Goal: Information Seeking & Learning: Learn about a topic

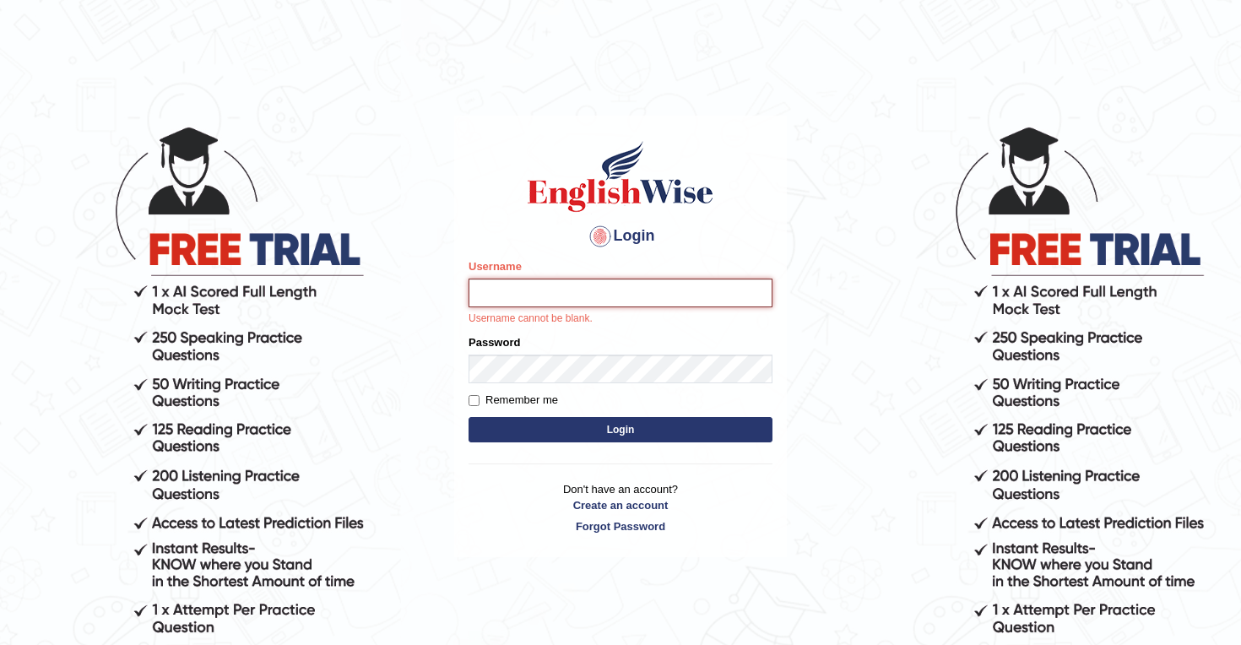
type input "mohsin997"
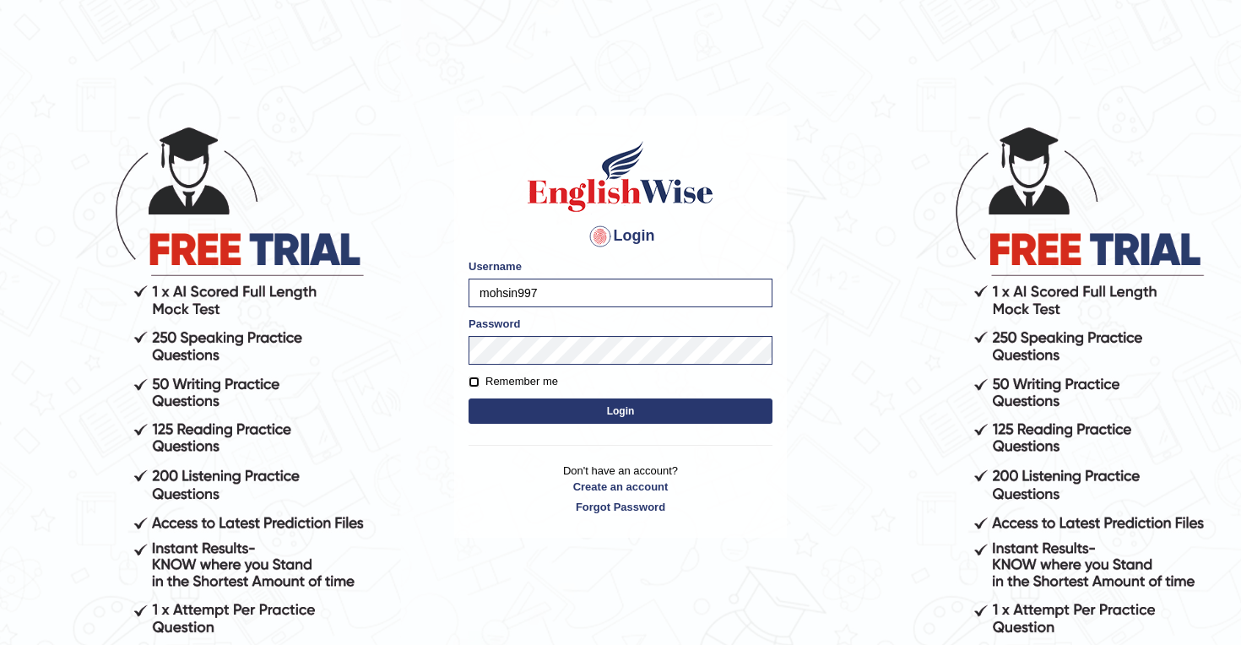
click at [474, 382] on input "Remember me" at bounding box center [473, 381] width 11 height 11
checkbox input "true"
click at [613, 410] on button "Login" at bounding box center [620, 410] width 304 height 25
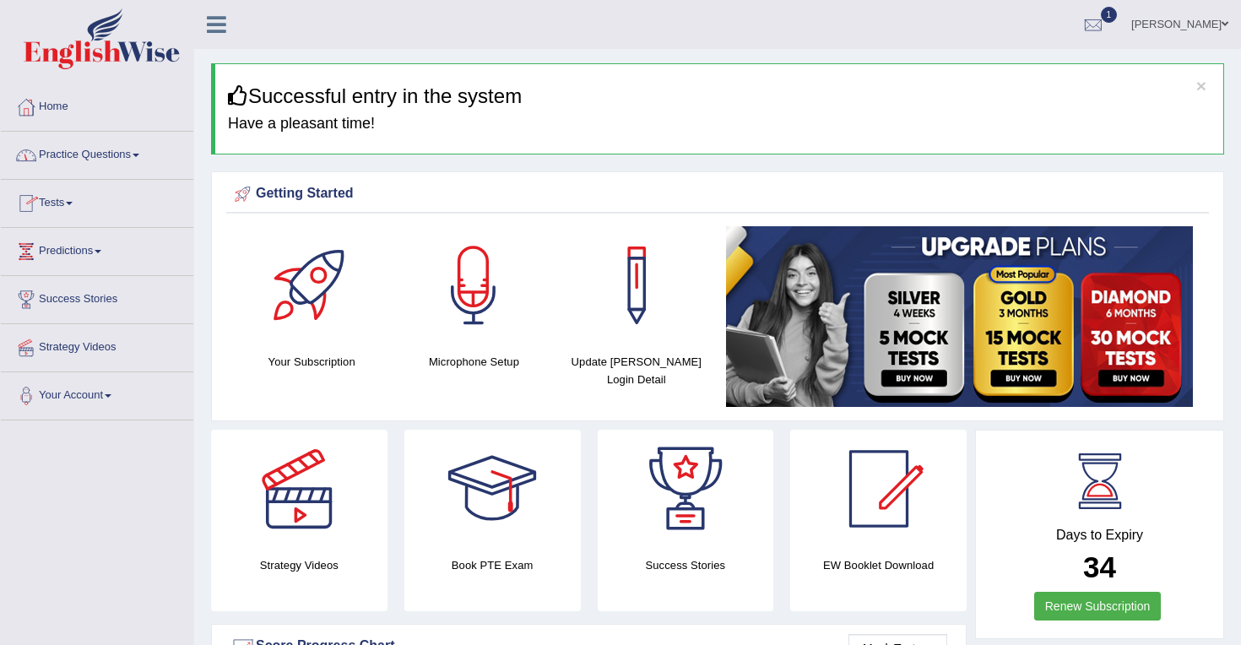
click at [137, 153] on link "Practice Questions" at bounding box center [97, 153] width 192 height 42
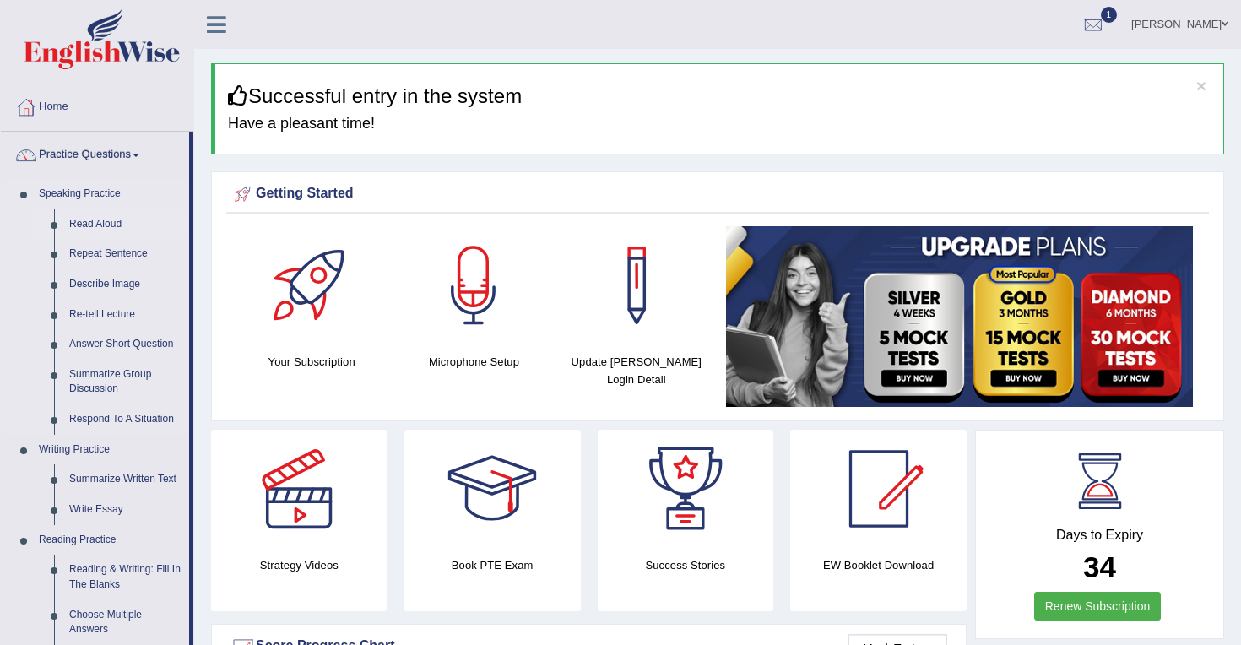
click at [111, 223] on link "Read Aloud" at bounding box center [125, 224] width 127 height 30
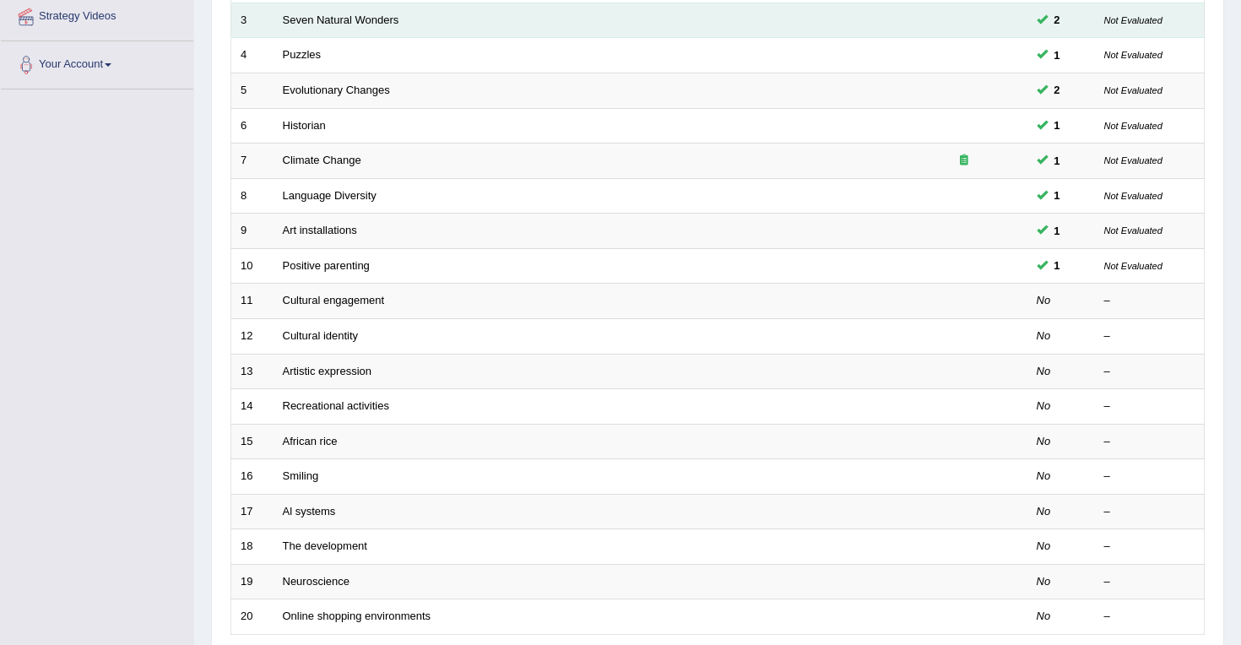
scroll to position [338, 0]
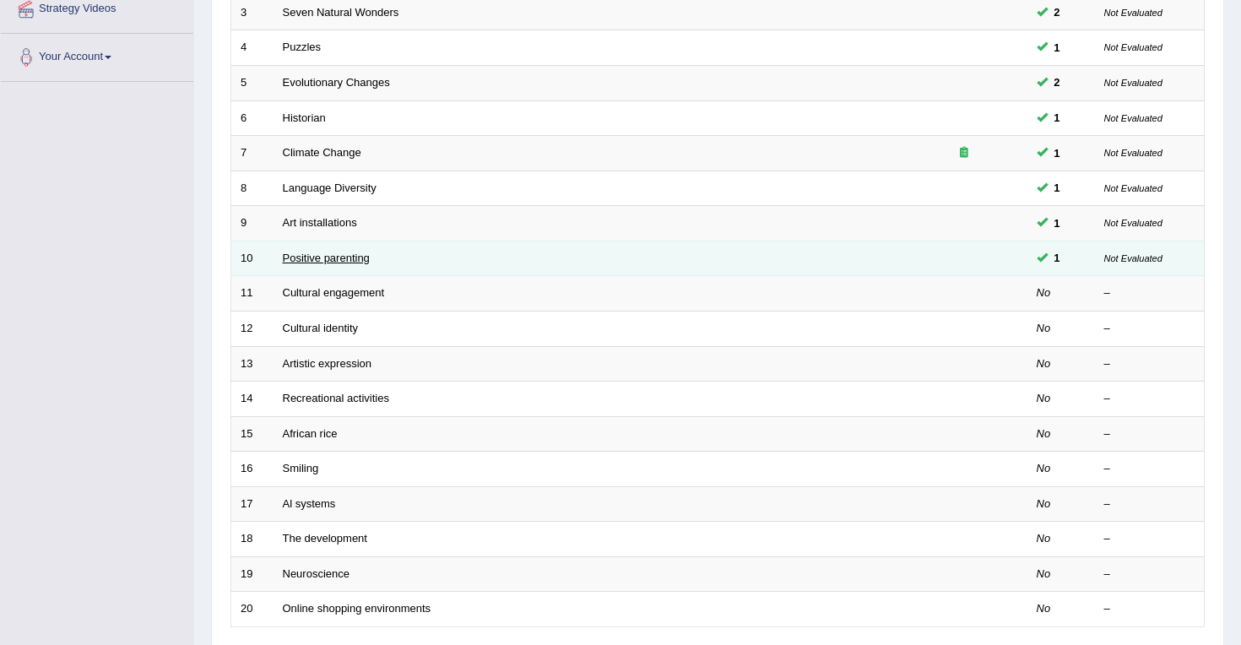
click at [328, 257] on link "Positive parenting" at bounding box center [326, 258] width 87 height 13
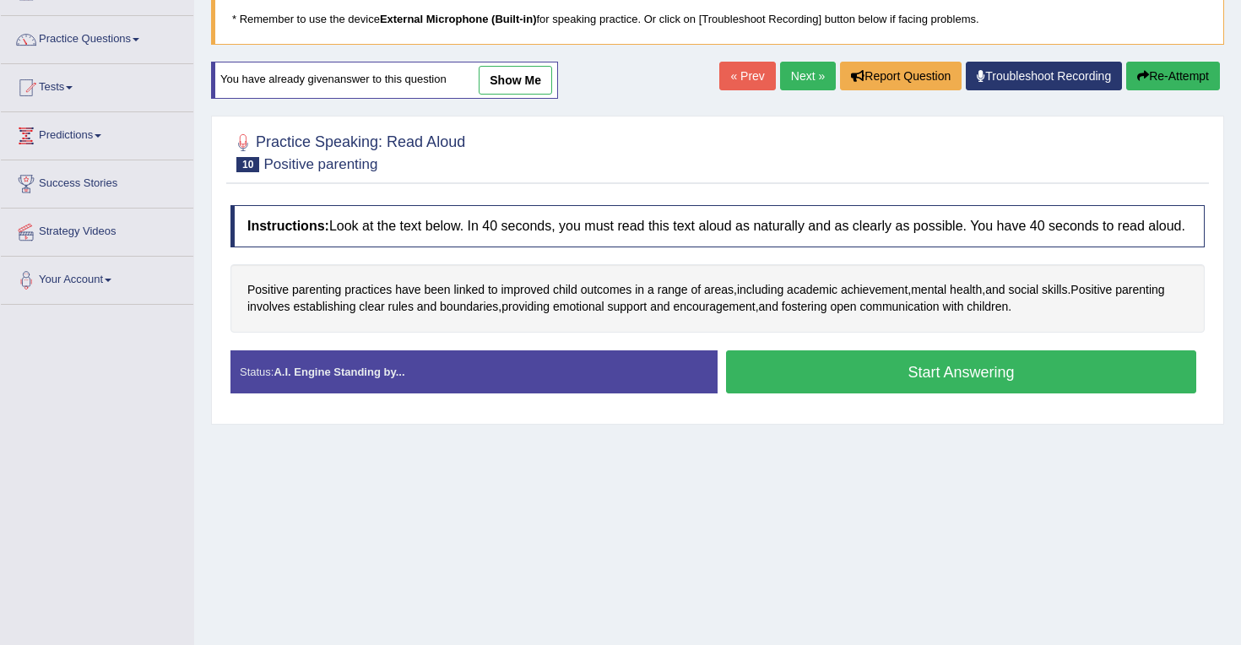
scroll to position [120, 0]
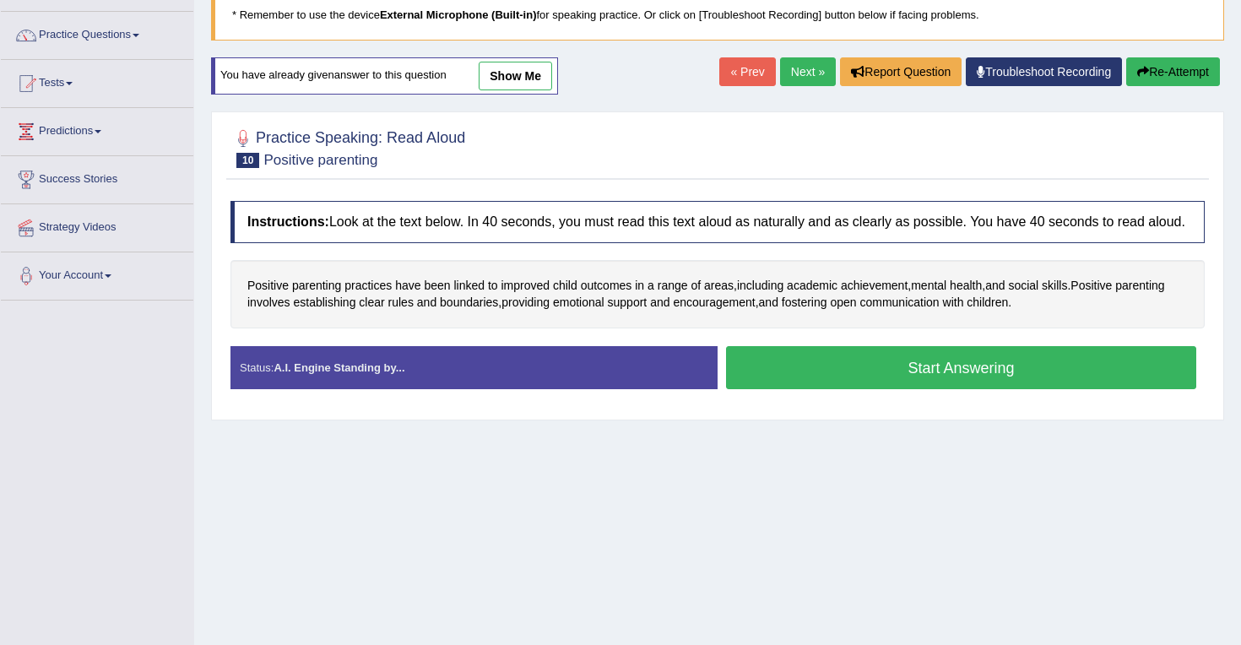
click at [860, 378] on button "Start Answering" at bounding box center [961, 367] width 470 height 43
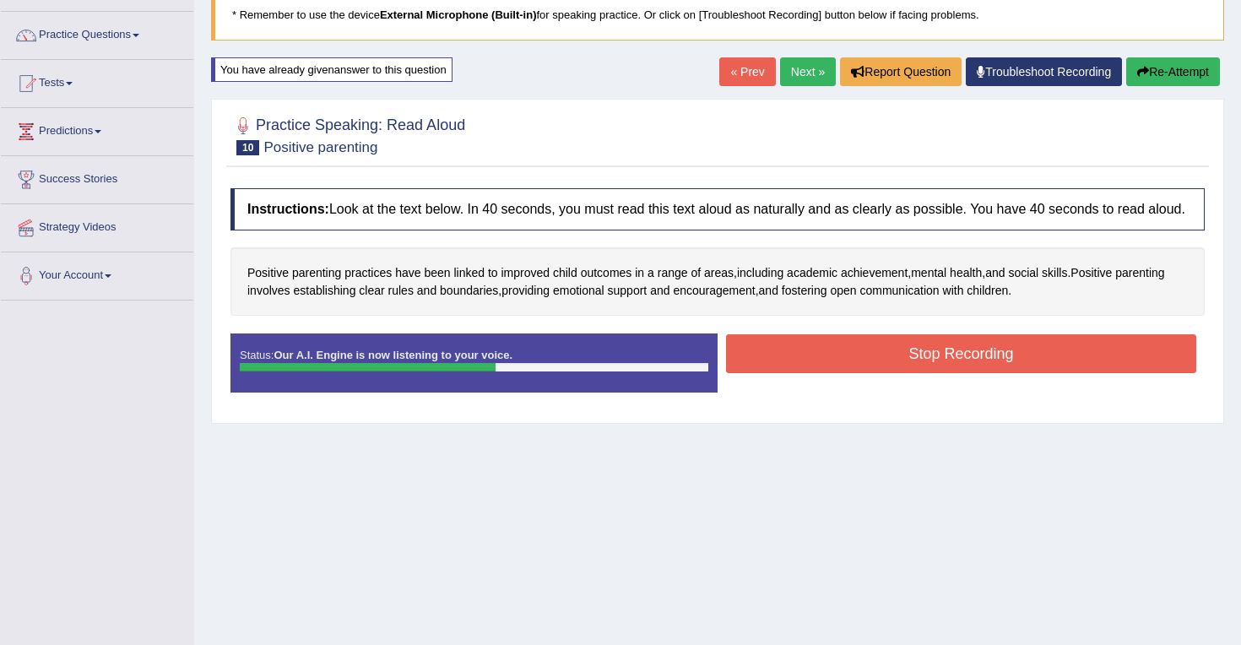
click at [892, 367] on button "Stop Recording" at bounding box center [961, 353] width 470 height 39
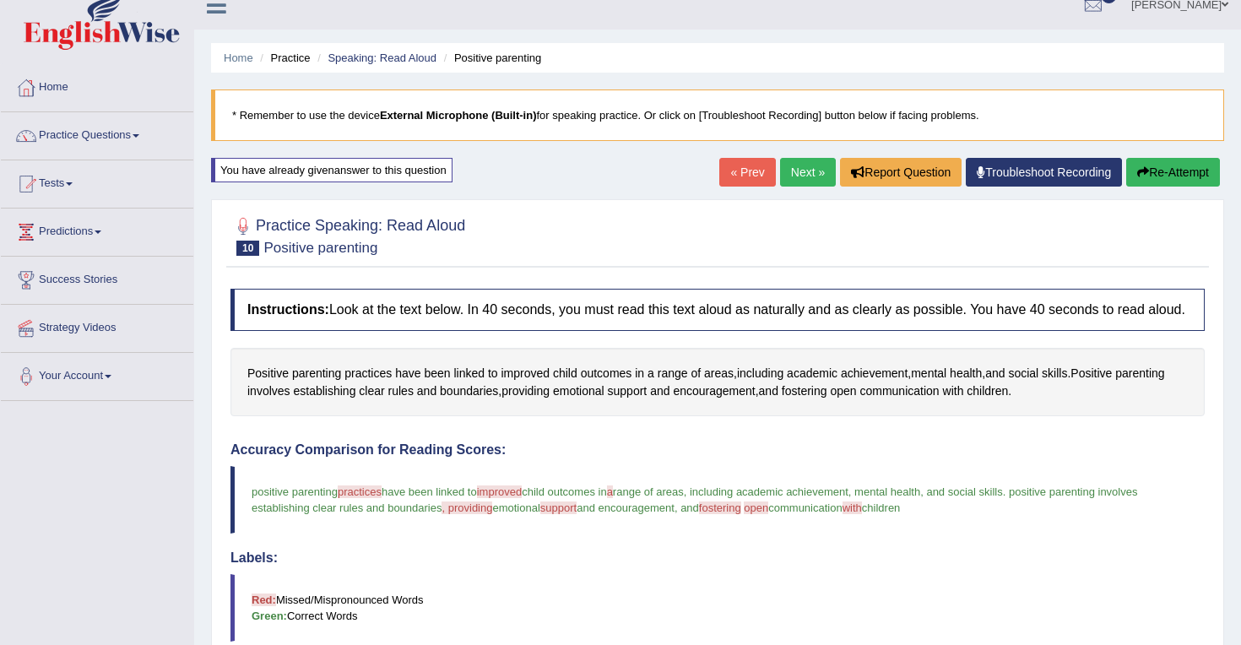
scroll to position [0, 0]
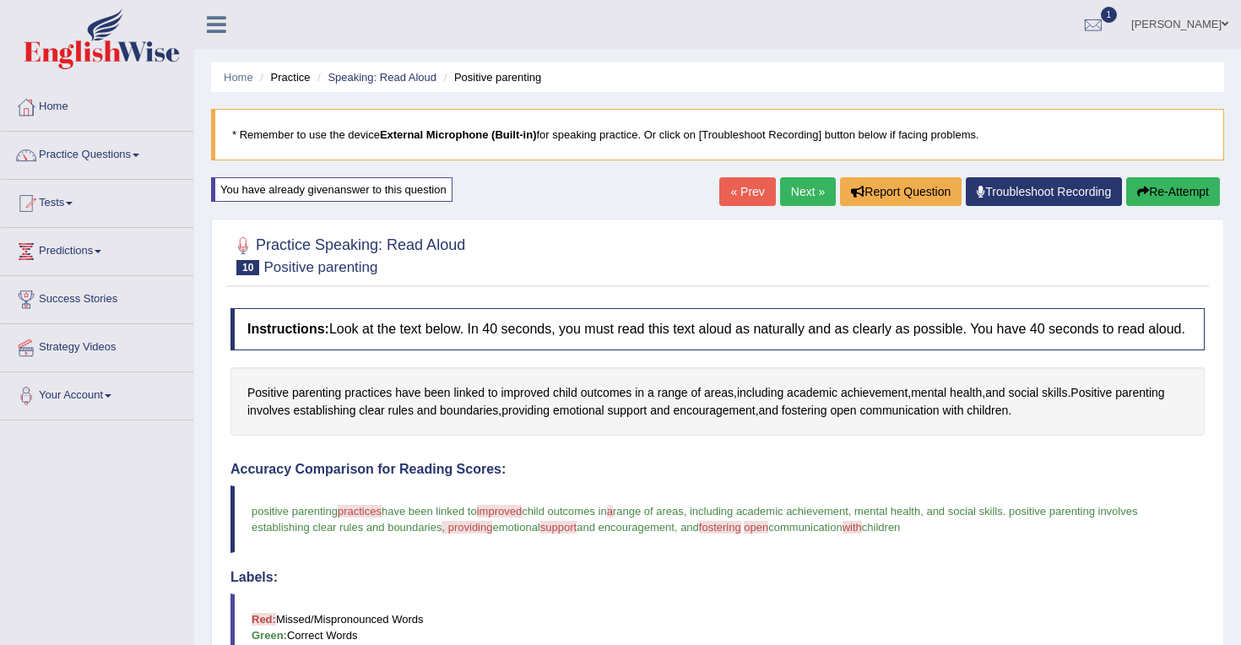
click at [802, 193] on link "Next »" at bounding box center [808, 191] width 56 height 29
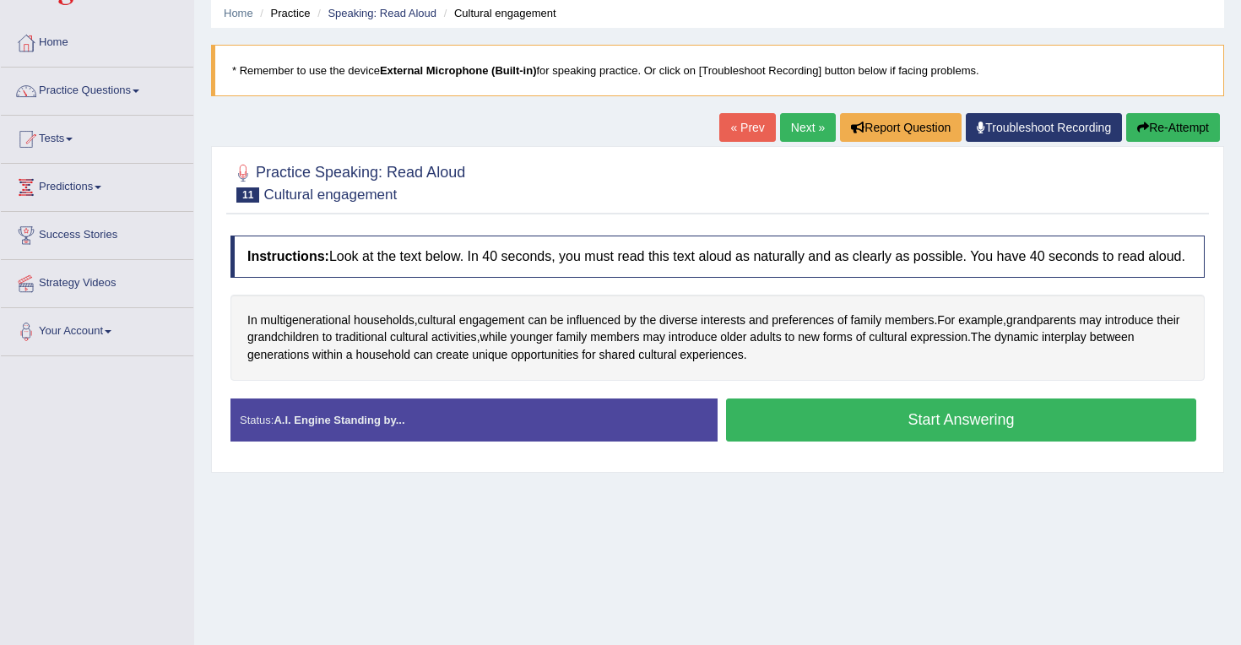
scroll to position [106, 0]
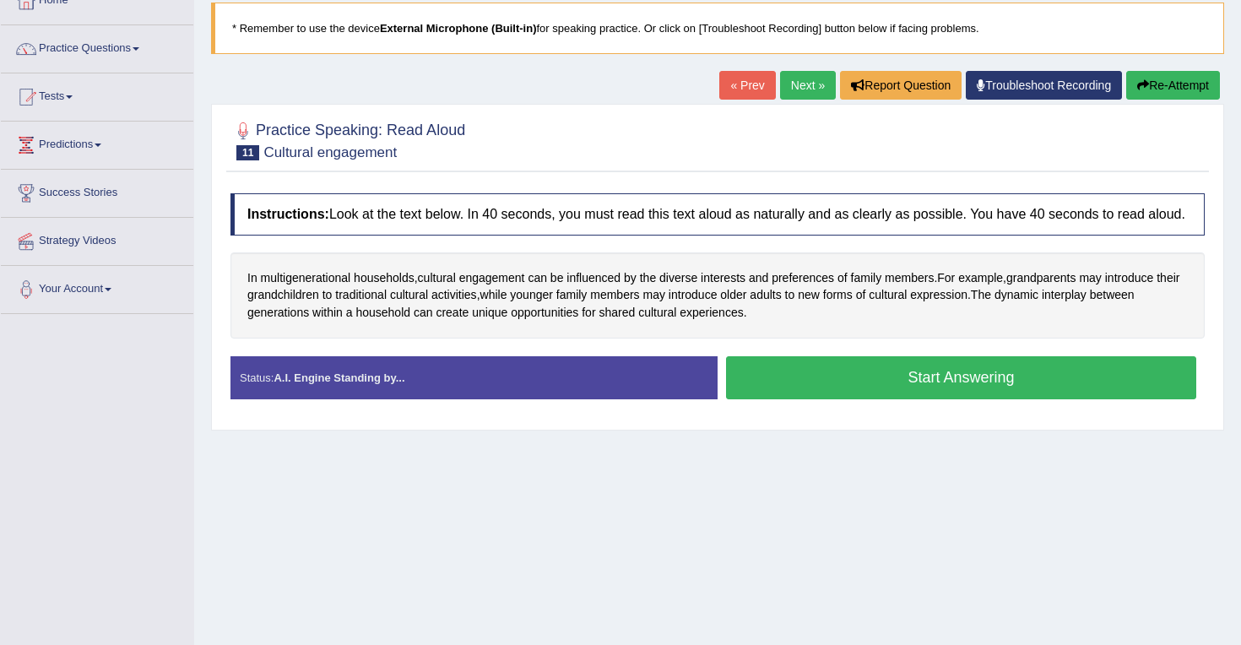
click at [858, 396] on button "Start Answering" at bounding box center [961, 377] width 470 height 43
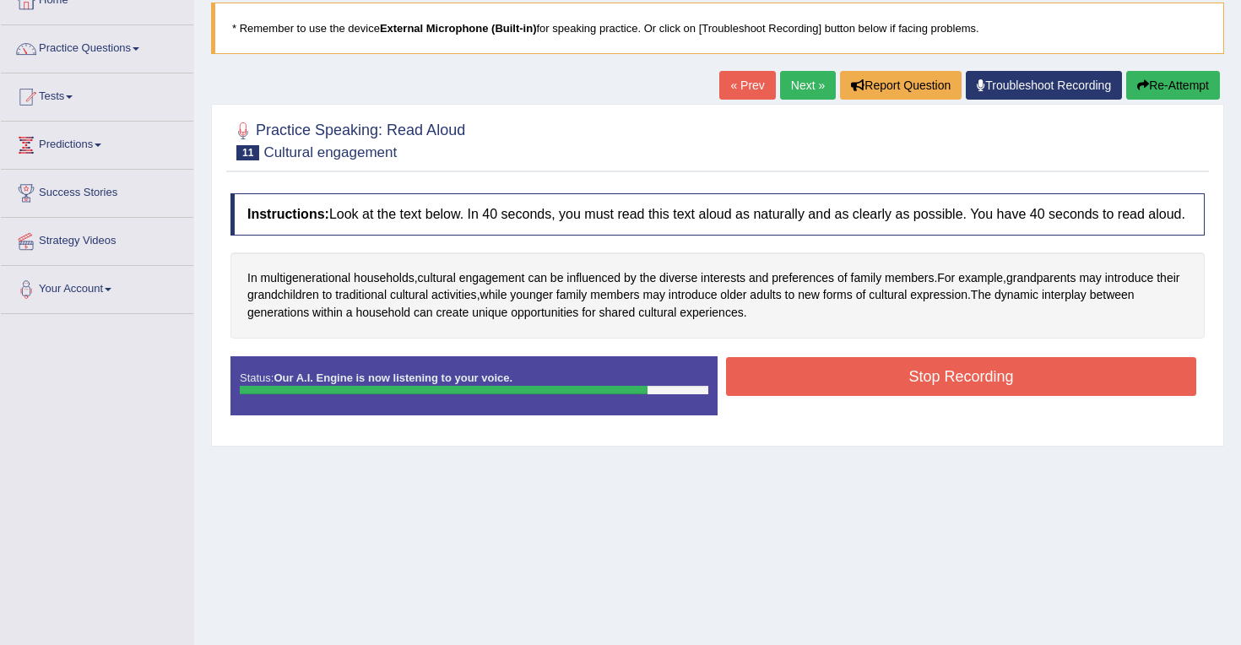
click at [871, 392] on button "Stop Recording" at bounding box center [961, 376] width 470 height 39
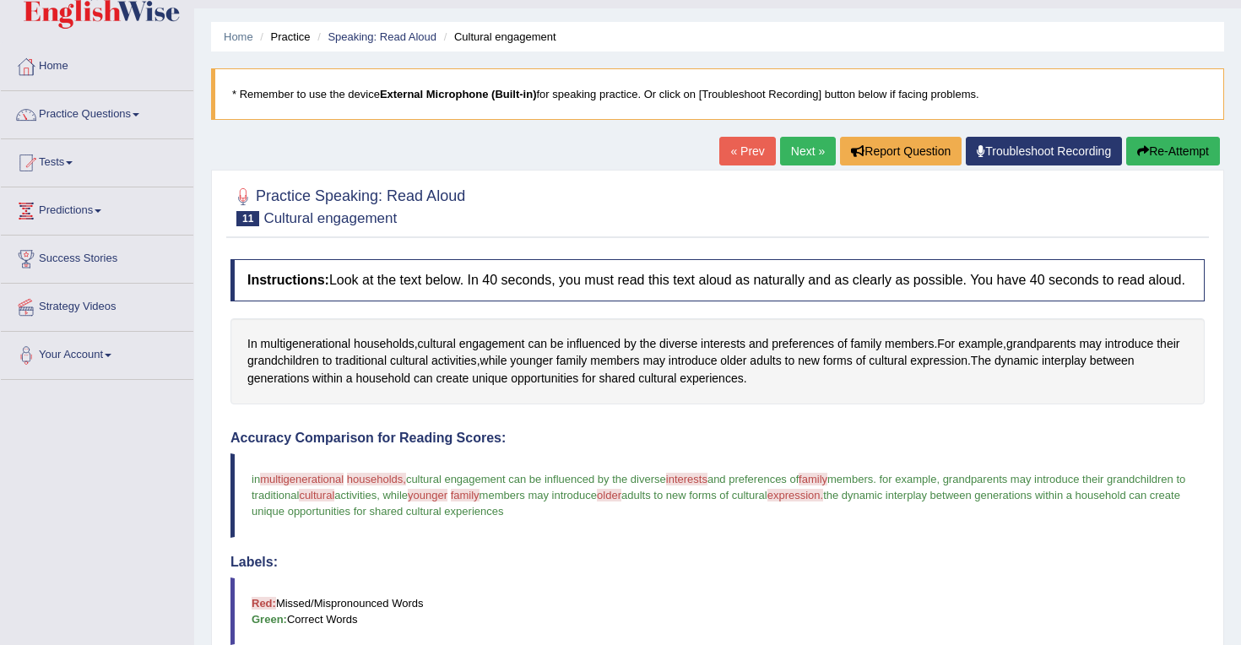
scroll to position [45, 0]
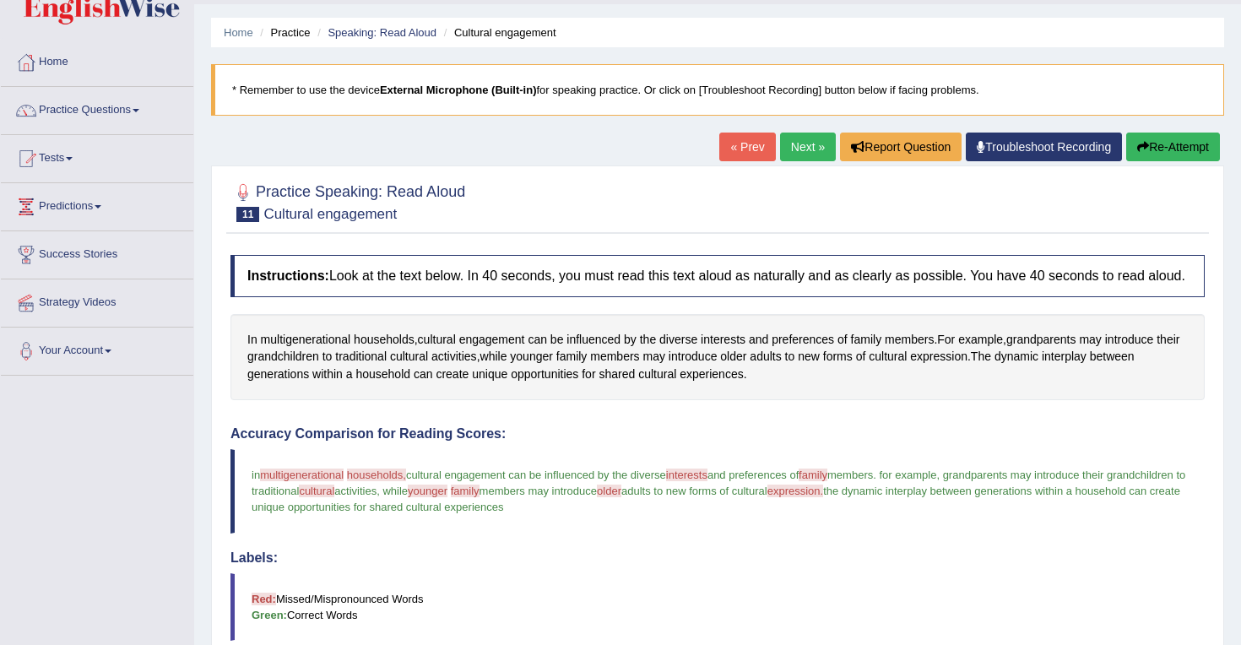
click at [796, 143] on link "Next »" at bounding box center [808, 147] width 56 height 29
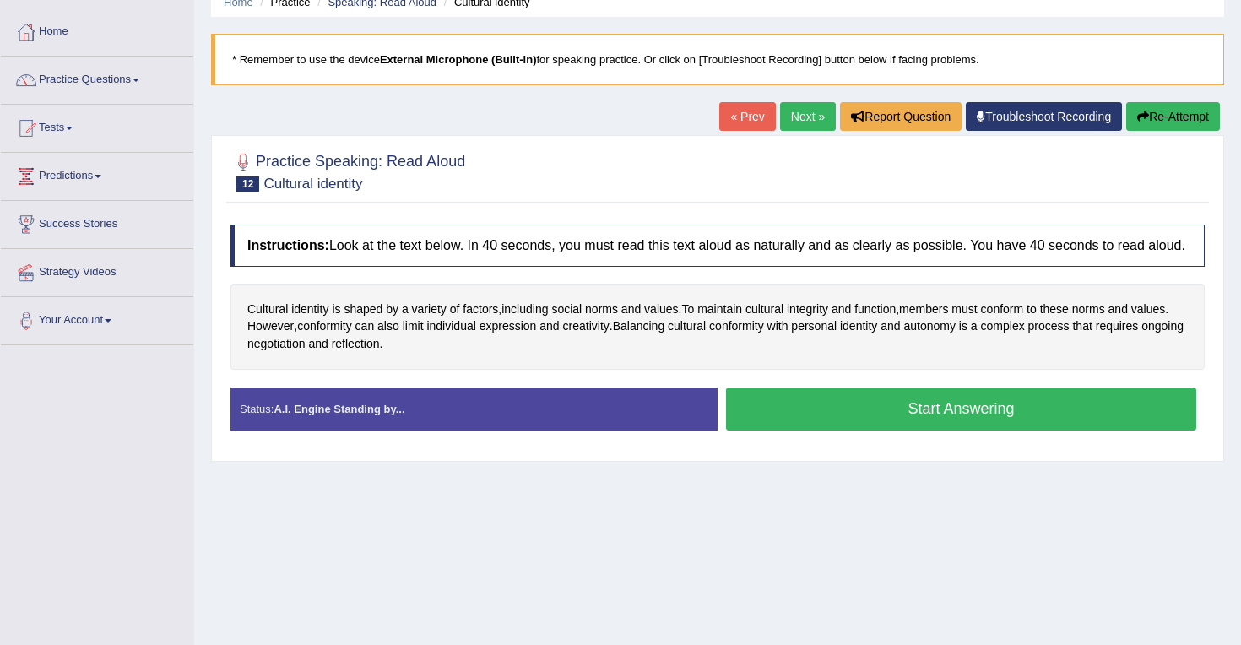
scroll to position [76, 0]
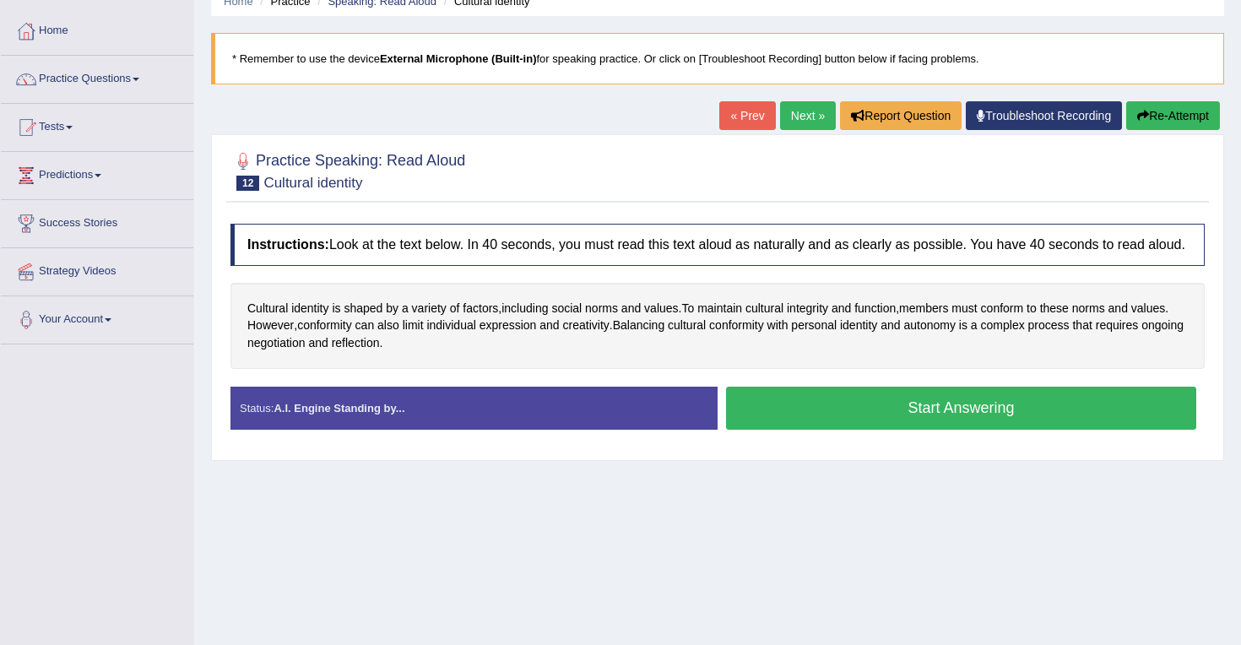
click at [874, 430] on button "Start Answering" at bounding box center [961, 408] width 470 height 43
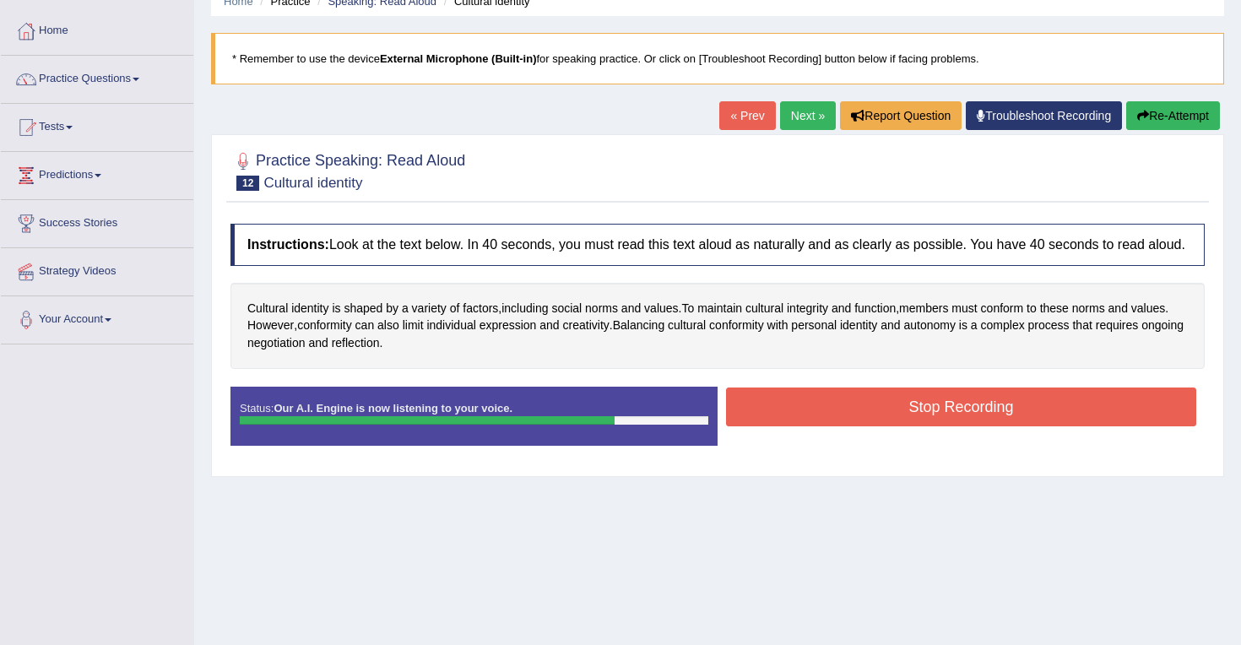
click at [901, 424] on button "Stop Recording" at bounding box center [961, 406] width 470 height 39
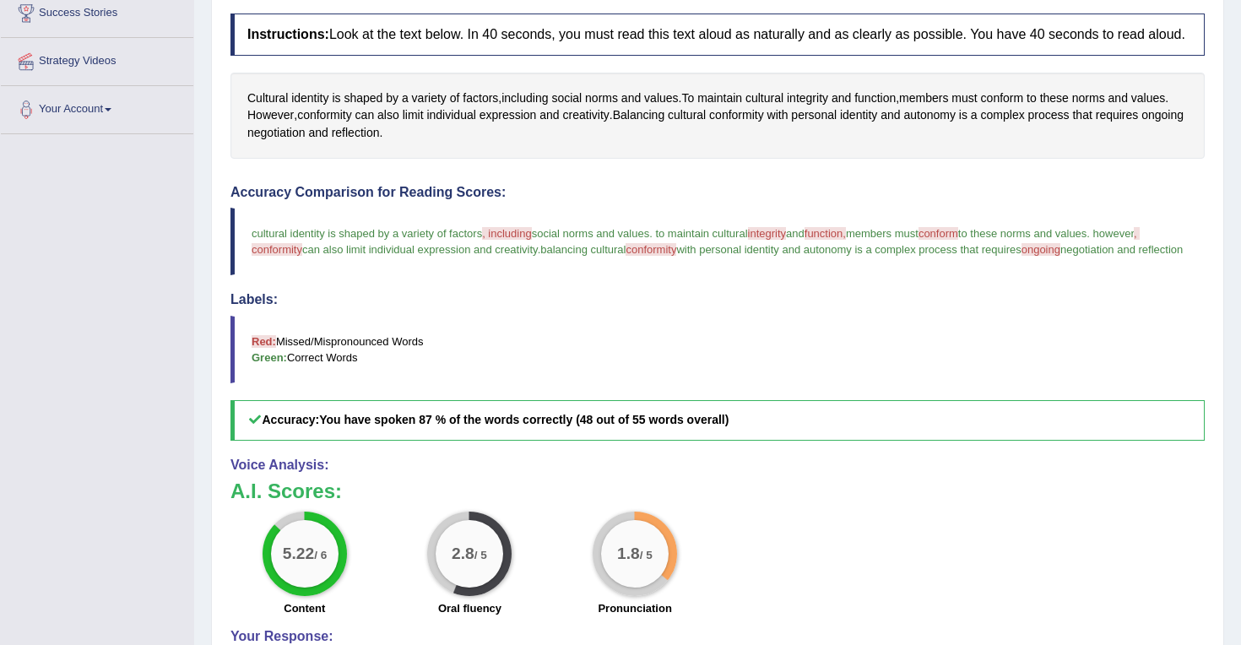
scroll to position [287, 0]
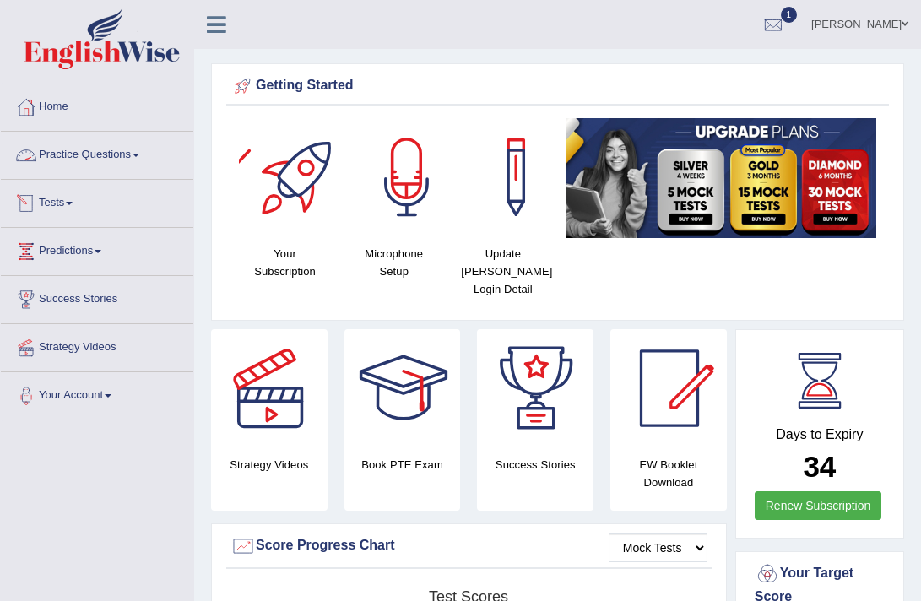
click at [133, 154] on link "Practice Questions" at bounding box center [97, 153] width 192 height 42
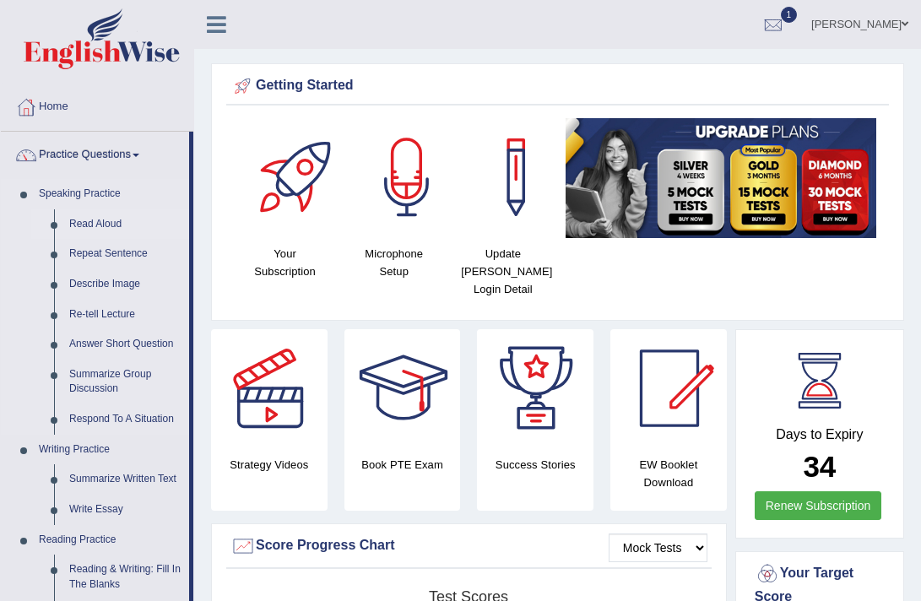
click at [99, 222] on link "Read Aloud" at bounding box center [125, 224] width 127 height 30
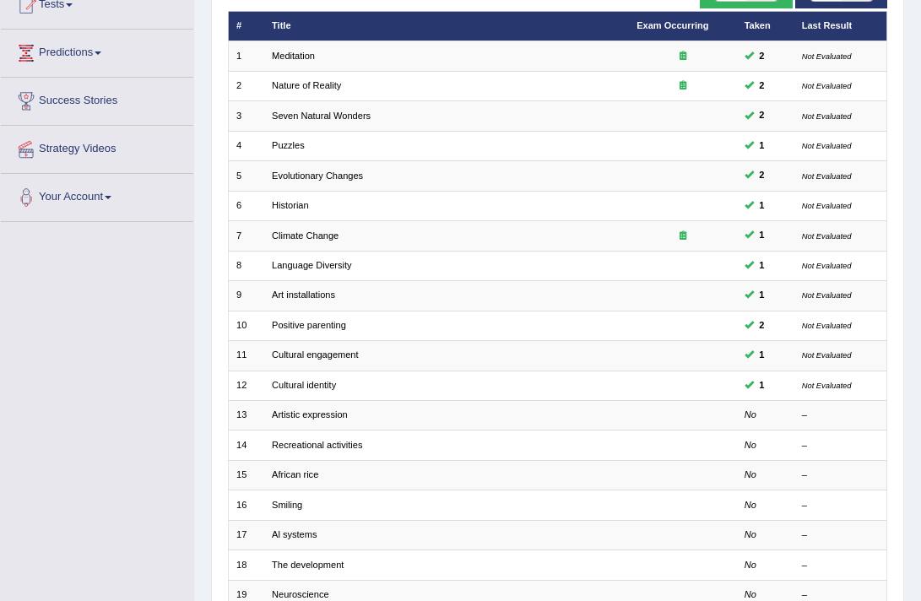
scroll to position [213, 0]
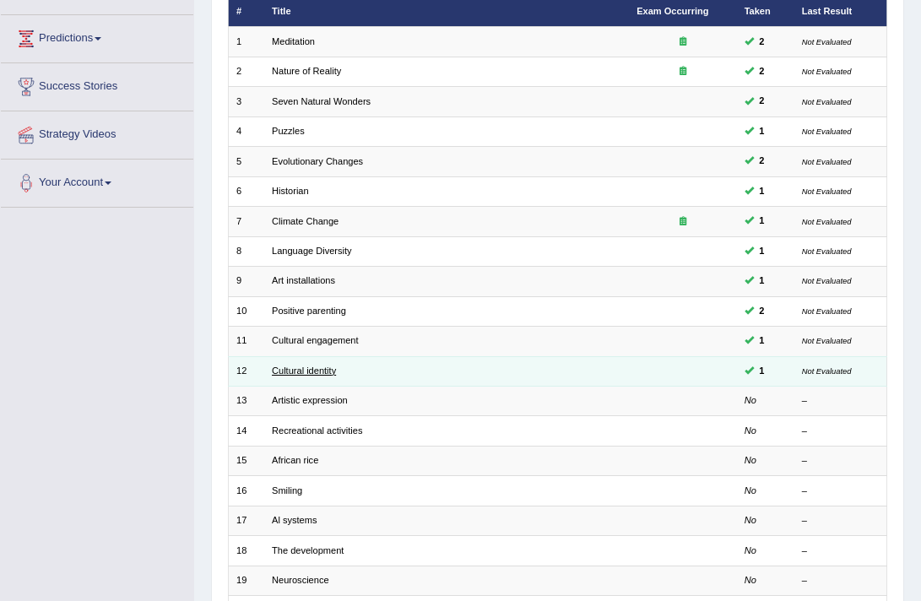
click at [292, 365] on link "Cultural identity" at bounding box center [304, 370] width 64 height 10
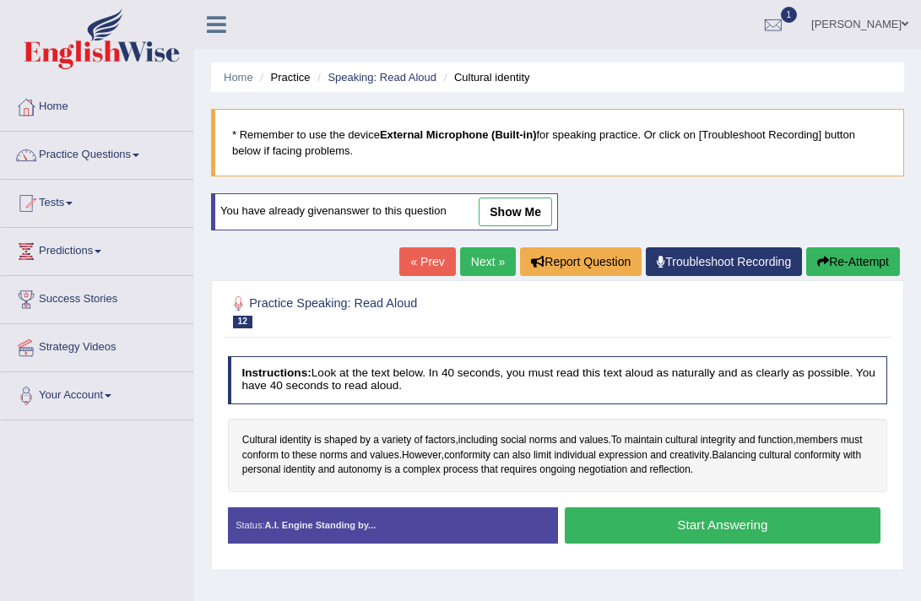
click at [523, 210] on link "show me" at bounding box center [515, 212] width 73 height 29
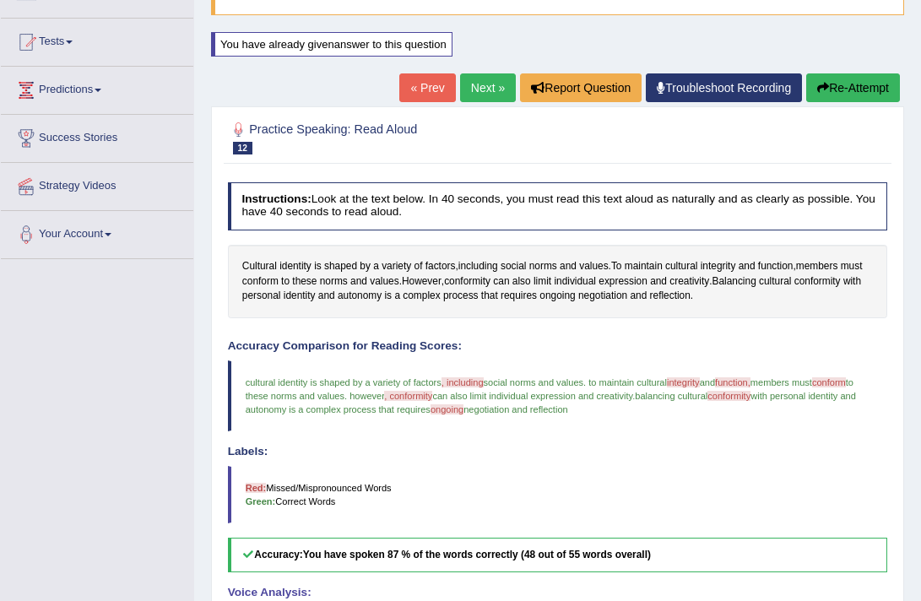
scroll to position [146, 0]
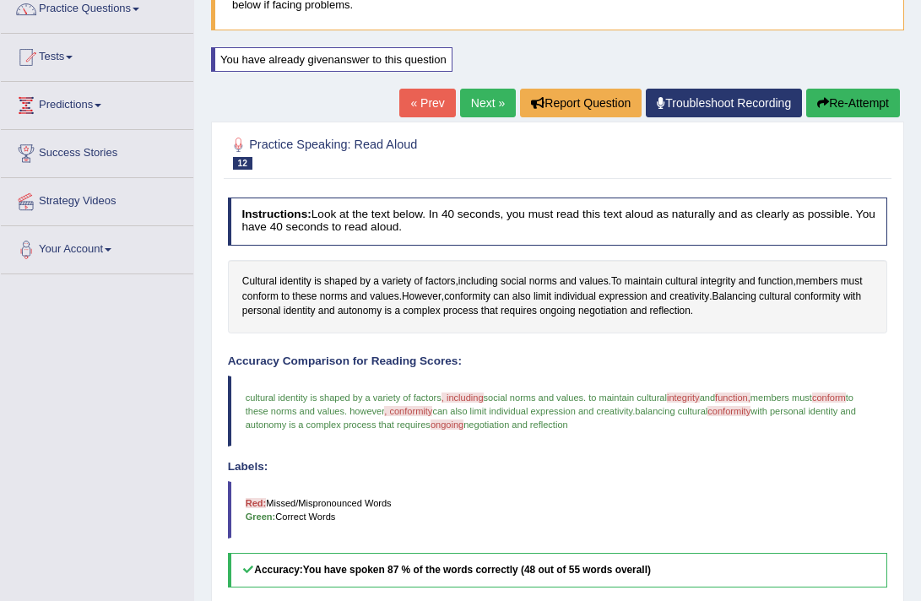
click at [420, 106] on link "« Prev" at bounding box center [427, 103] width 56 height 29
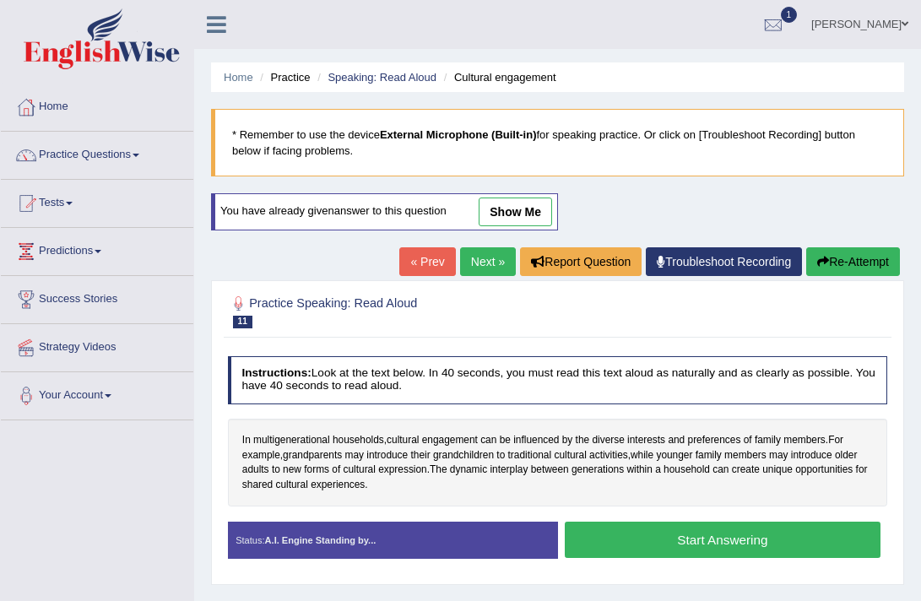
click at [526, 215] on link "show me" at bounding box center [515, 212] width 73 height 29
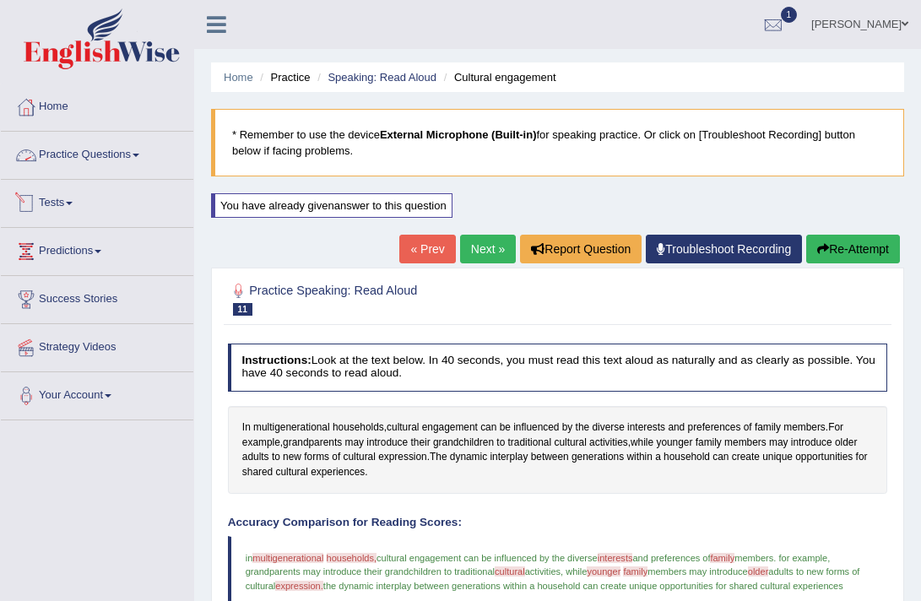
click at [139, 154] on span at bounding box center [136, 155] width 7 height 3
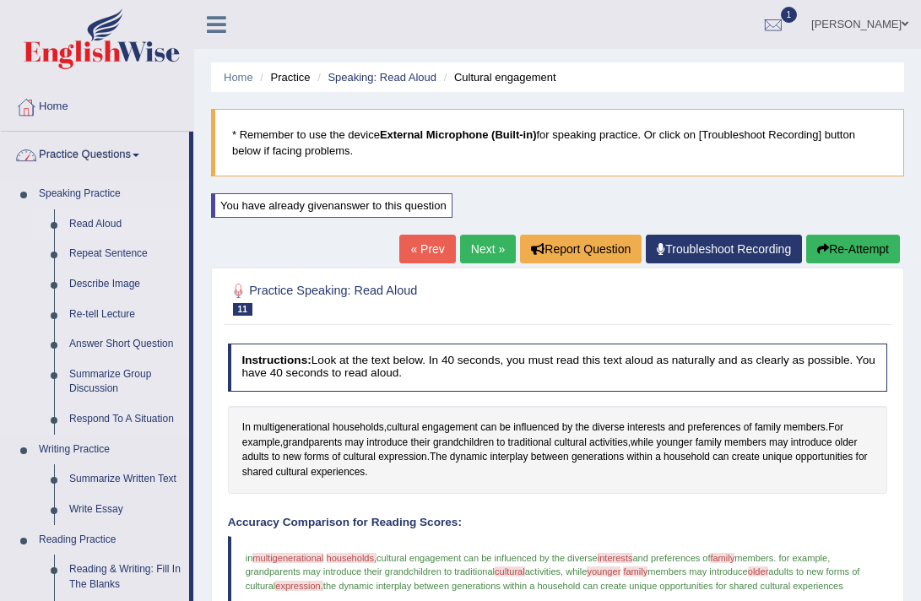
click at [115, 223] on link "Read Aloud" at bounding box center [125, 224] width 127 height 30
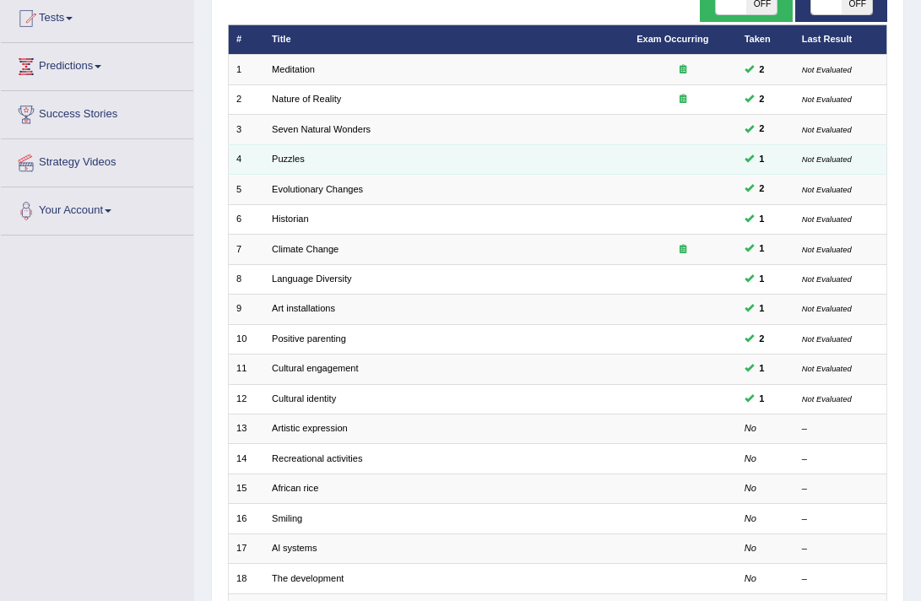
scroll to position [182, 0]
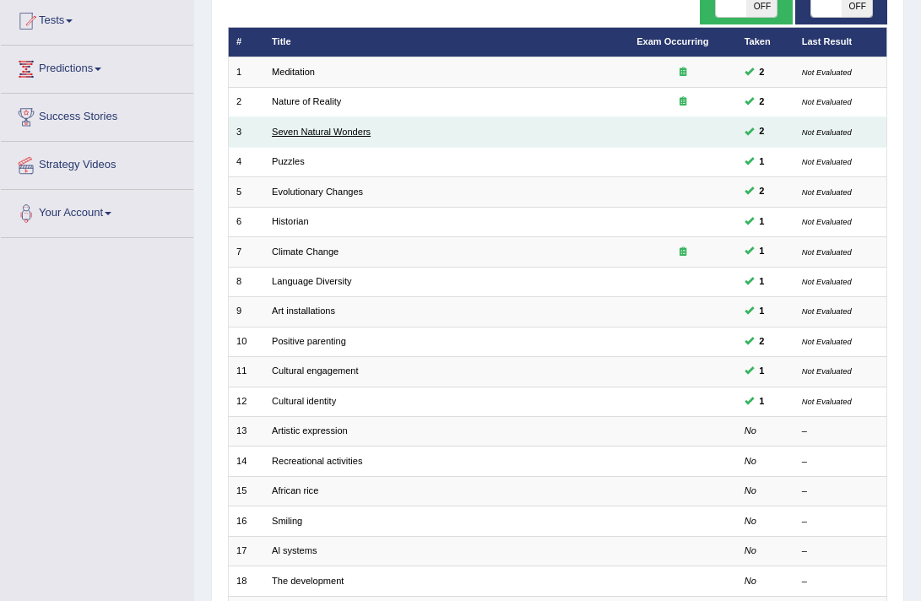
click at [316, 130] on link "Seven Natural Wonders" at bounding box center [321, 132] width 99 height 10
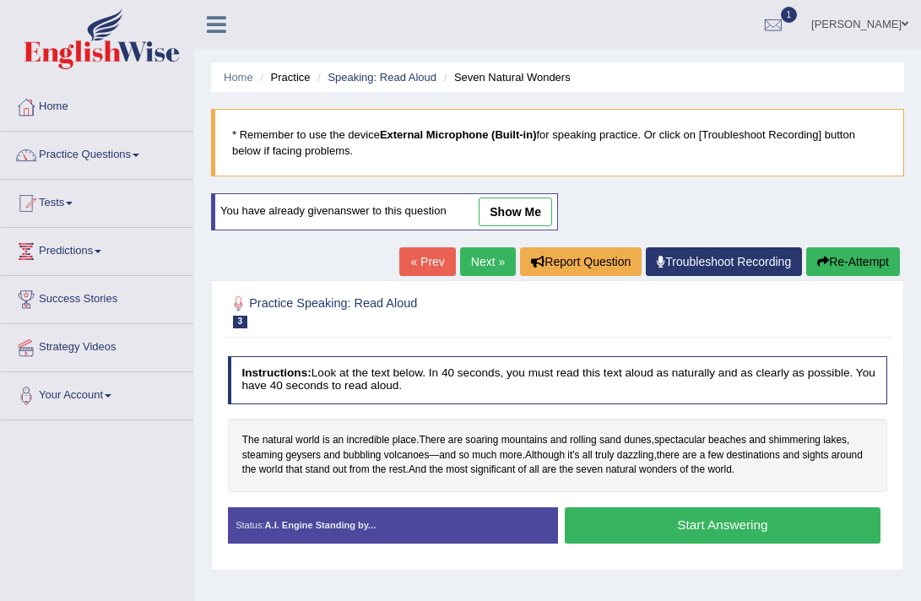
click at [519, 221] on link "show me" at bounding box center [515, 212] width 73 height 29
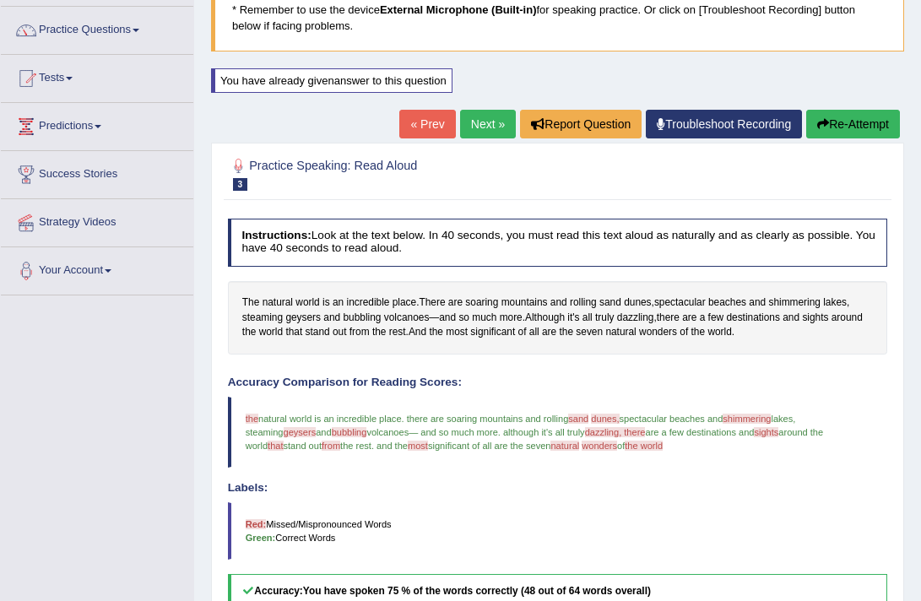
scroll to position [129, 0]
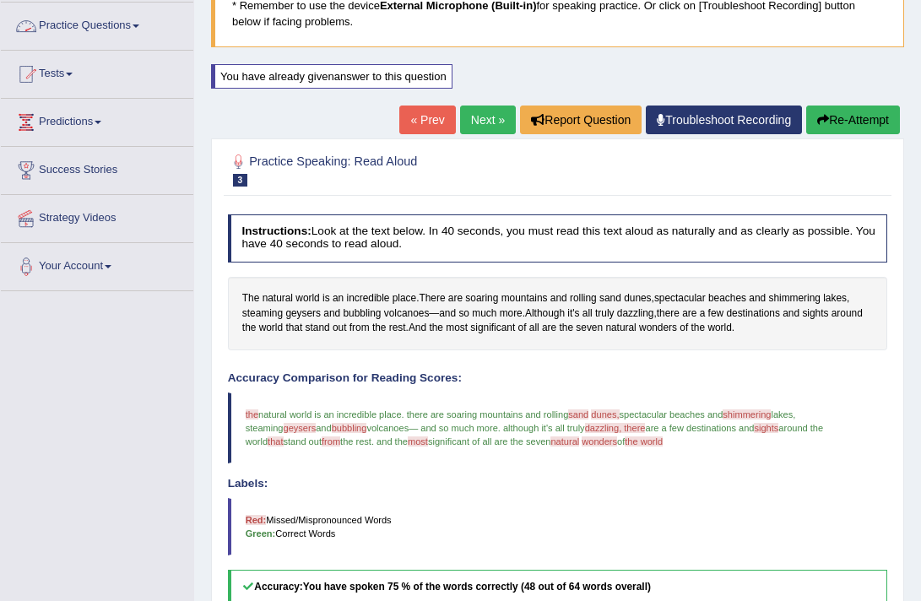
click at [138, 28] on link "Practice Questions" at bounding box center [97, 24] width 192 height 42
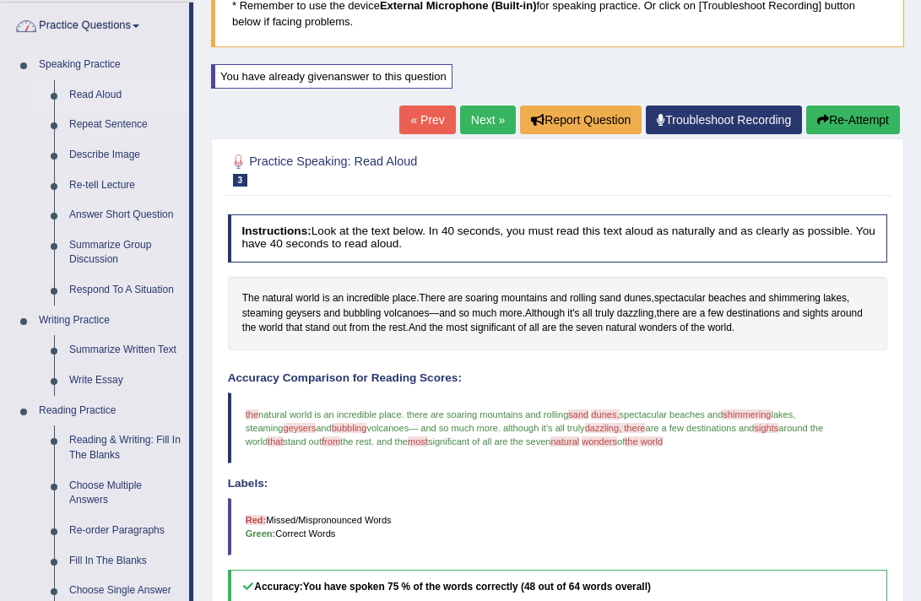
click at [101, 99] on link "Read Aloud" at bounding box center [125, 95] width 127 height 30
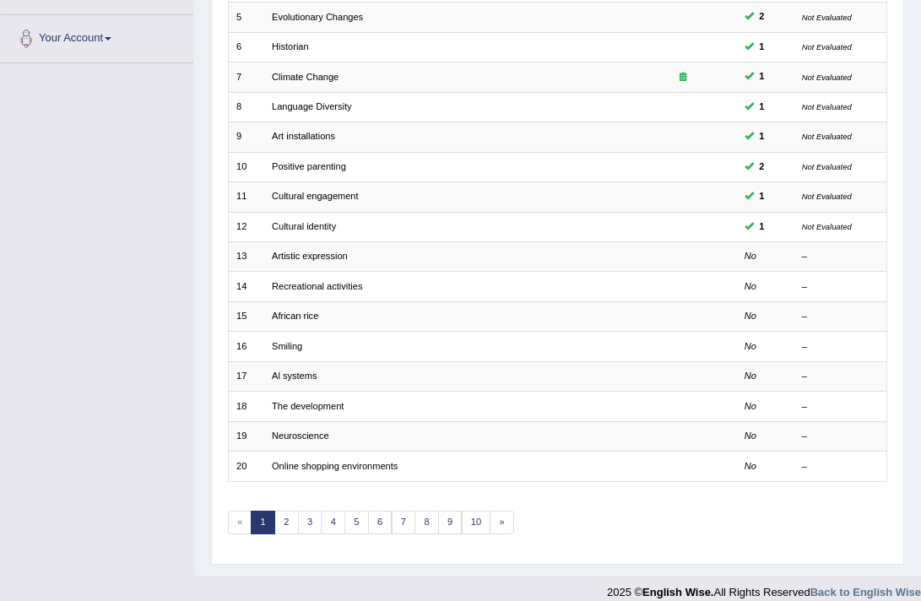
scroll to position [363, 0]
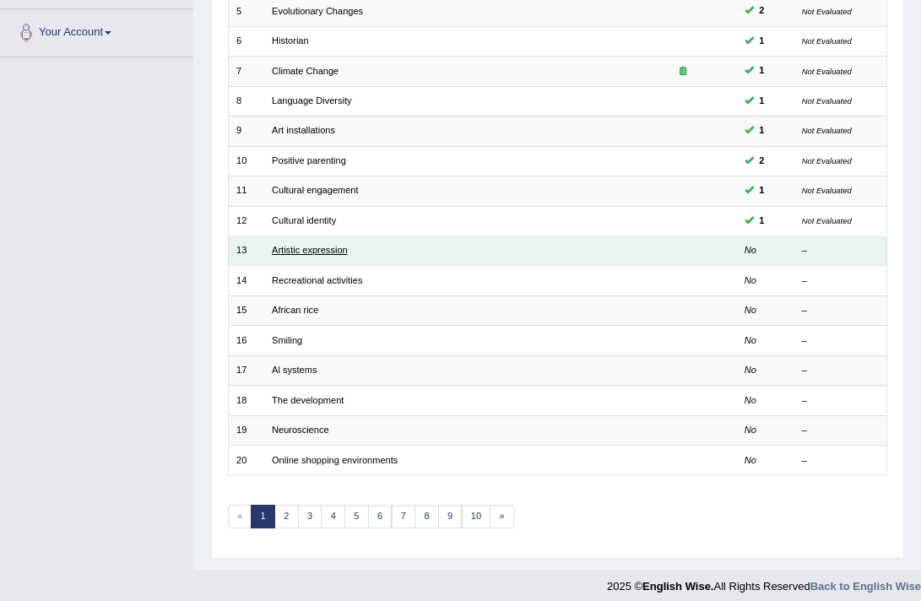
click at [290, 249] on link "Artistic expression" at bounding box center [310, 250] width 76 height 10
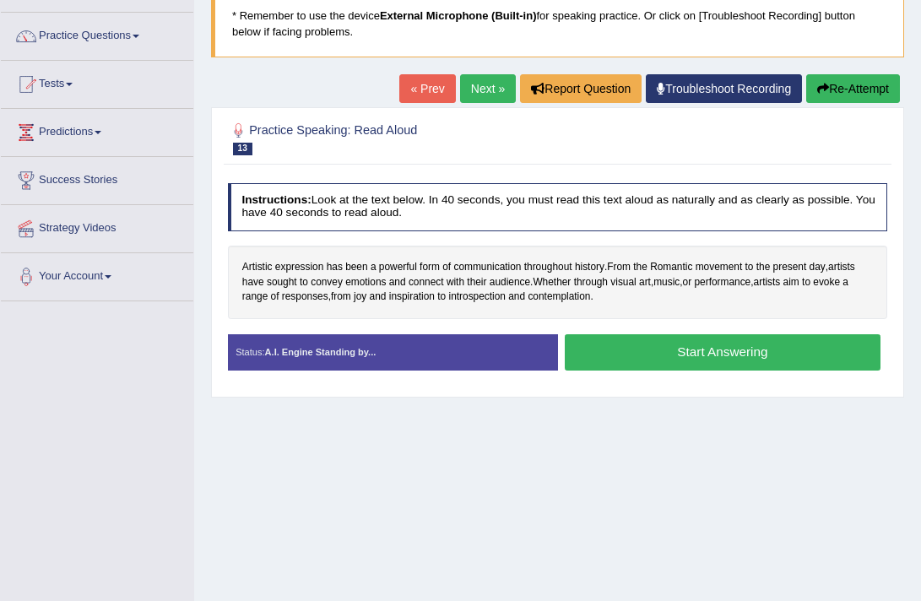
scroll to position [122, 0]
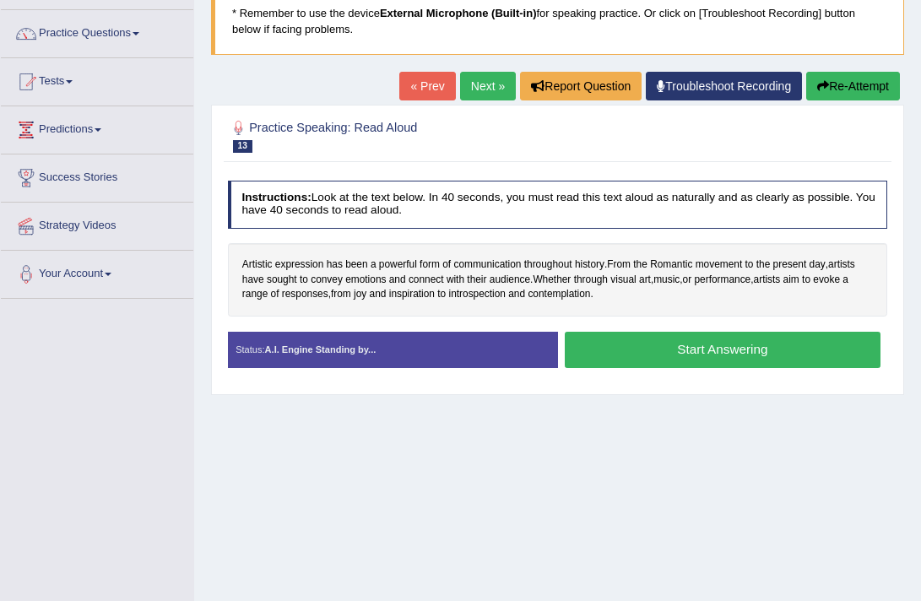
click at [640, 355] on button "Start Answering" at bounding box center [723, 350] width 316 height 36
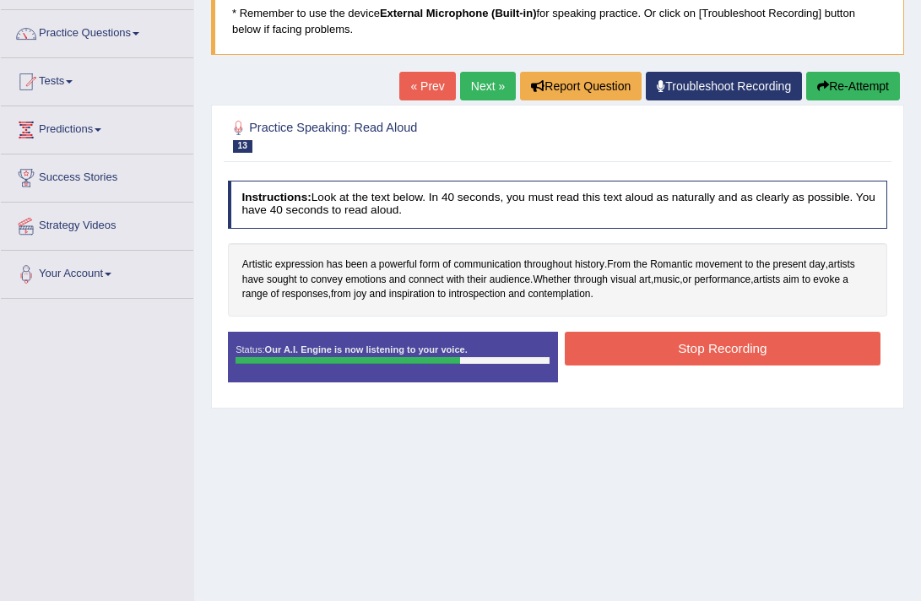
click at [679, 352] on button "Stop Recording" at bounding box center [723, 348] width 316 height 33
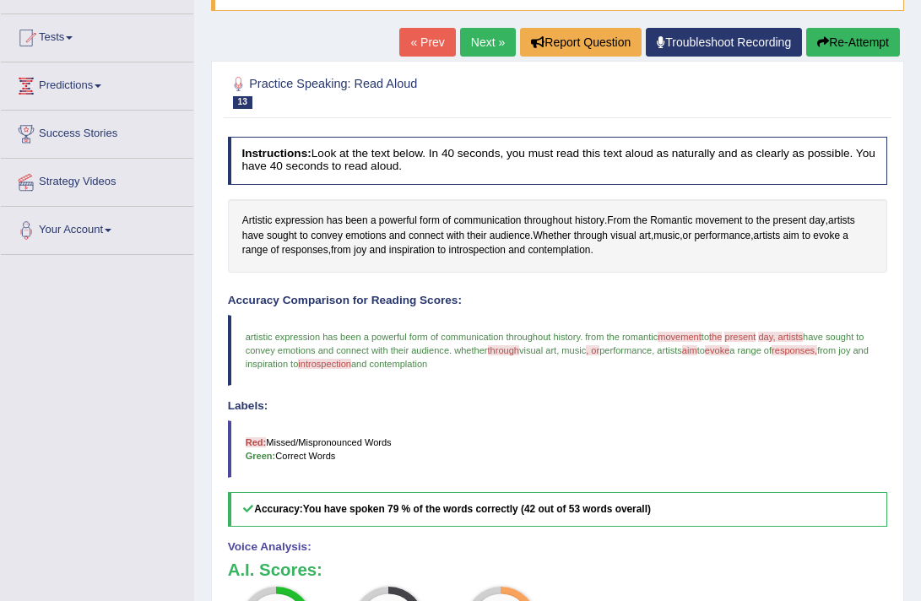
scroll to position [155, 0]
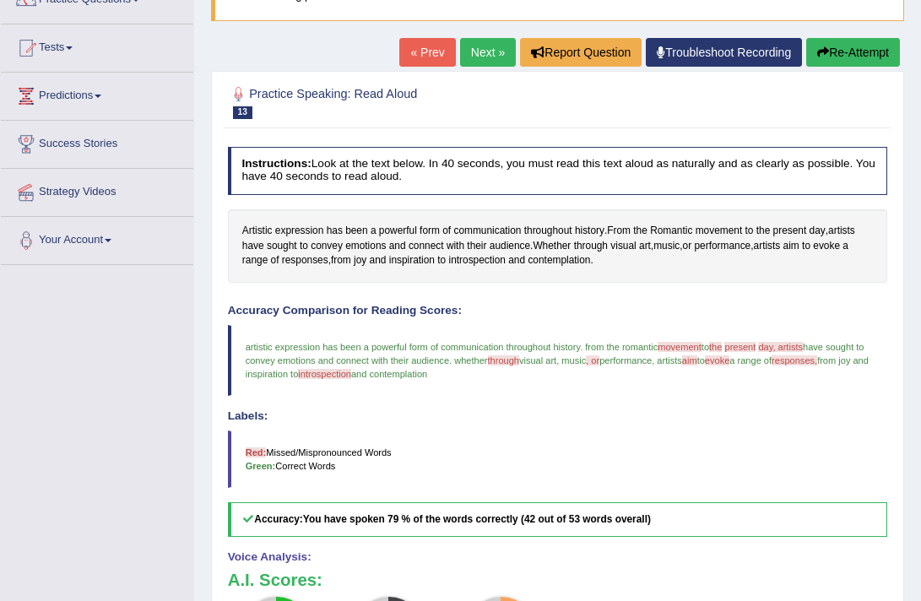
click at [483, 44] on link "Next »" at bounding box center [488, 52] width 56 height 29
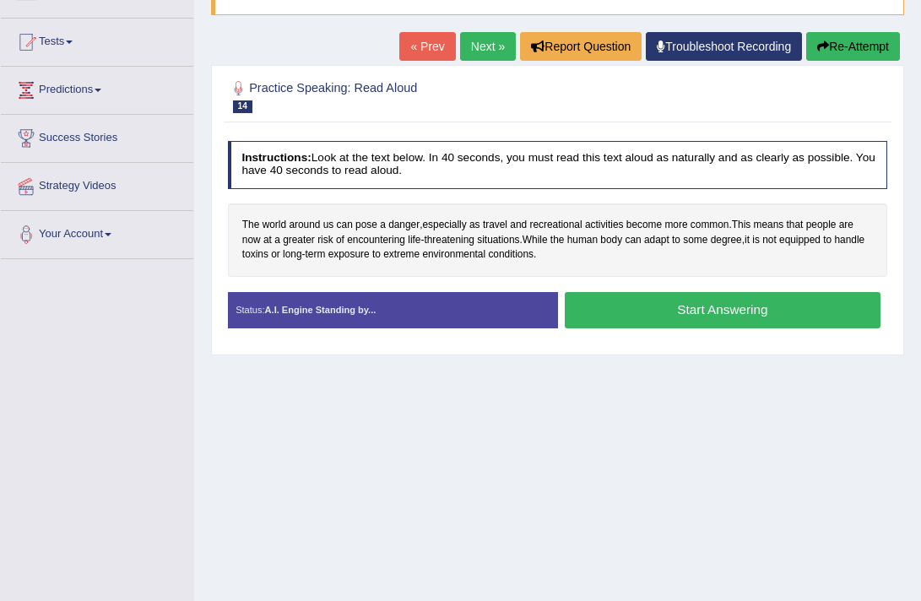
scroll to position [181, 0]
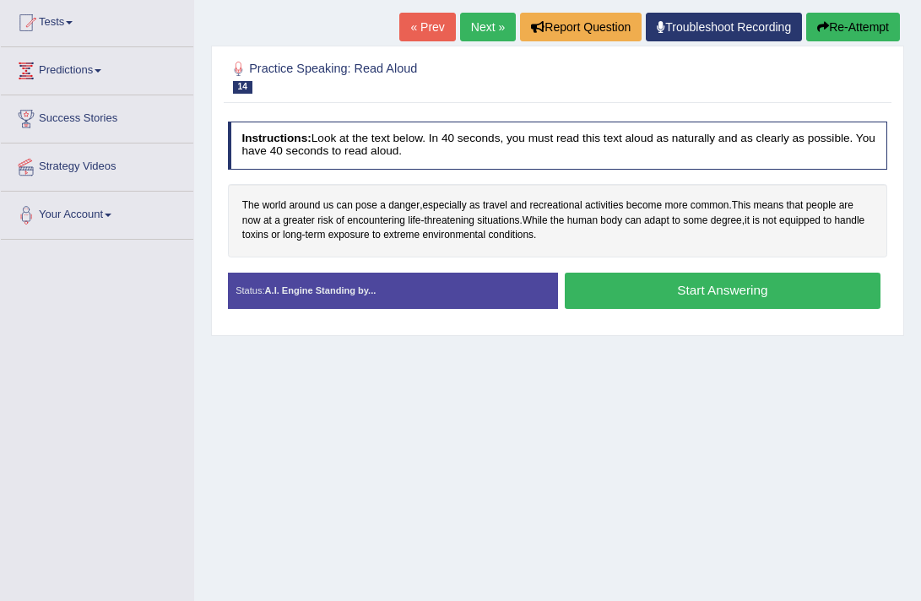
click at [703, 301] on button "Start Answering" at bounding box center [723, 291] width 316 height 36
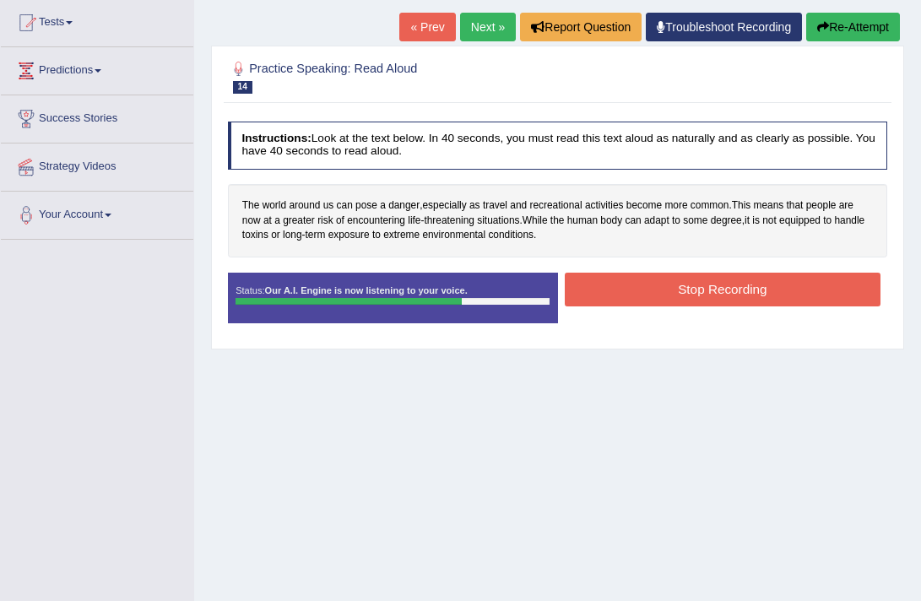
click at [673, 284] on button "Stop Recording" at bounding box center [723, 289] width 316 height 33
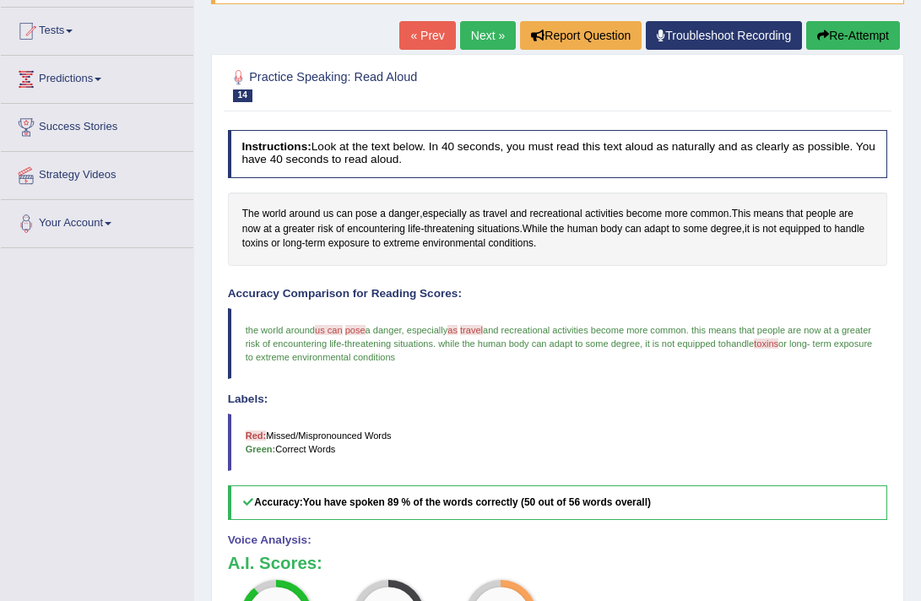
scroll to position [171, 0]
